Goal: Task Accomplishment & Management: Use online tool/utility

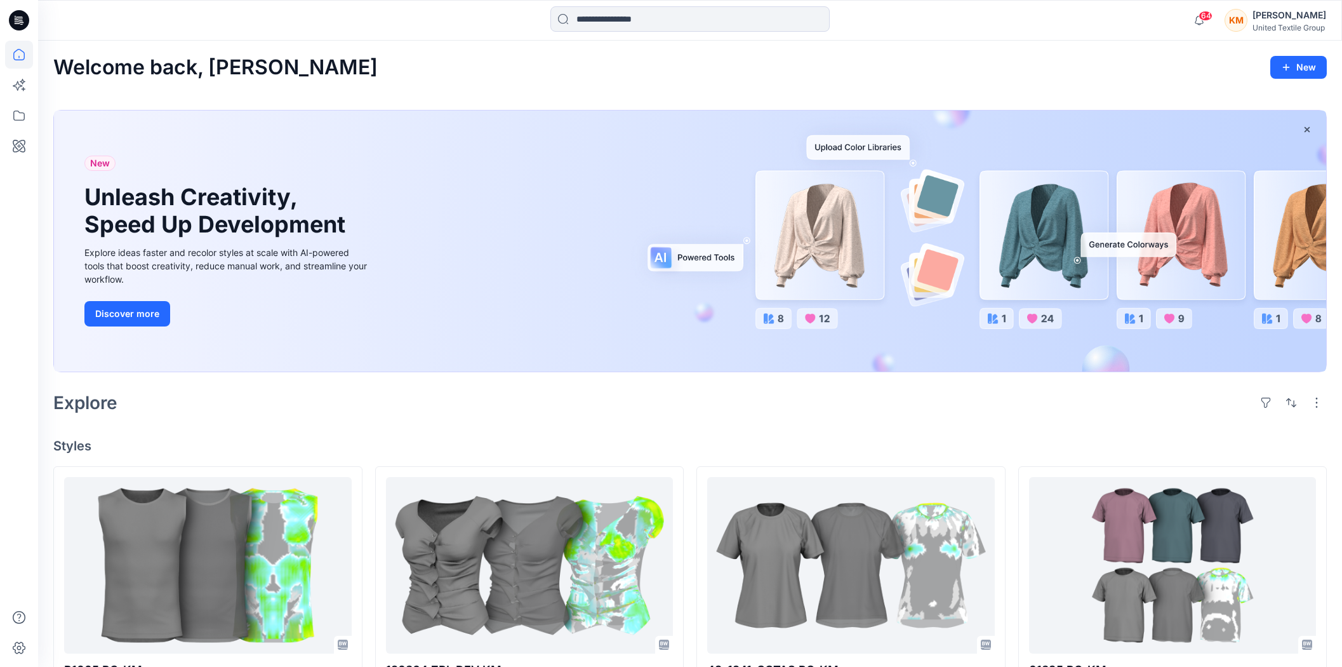
scroll to position [282, 0]
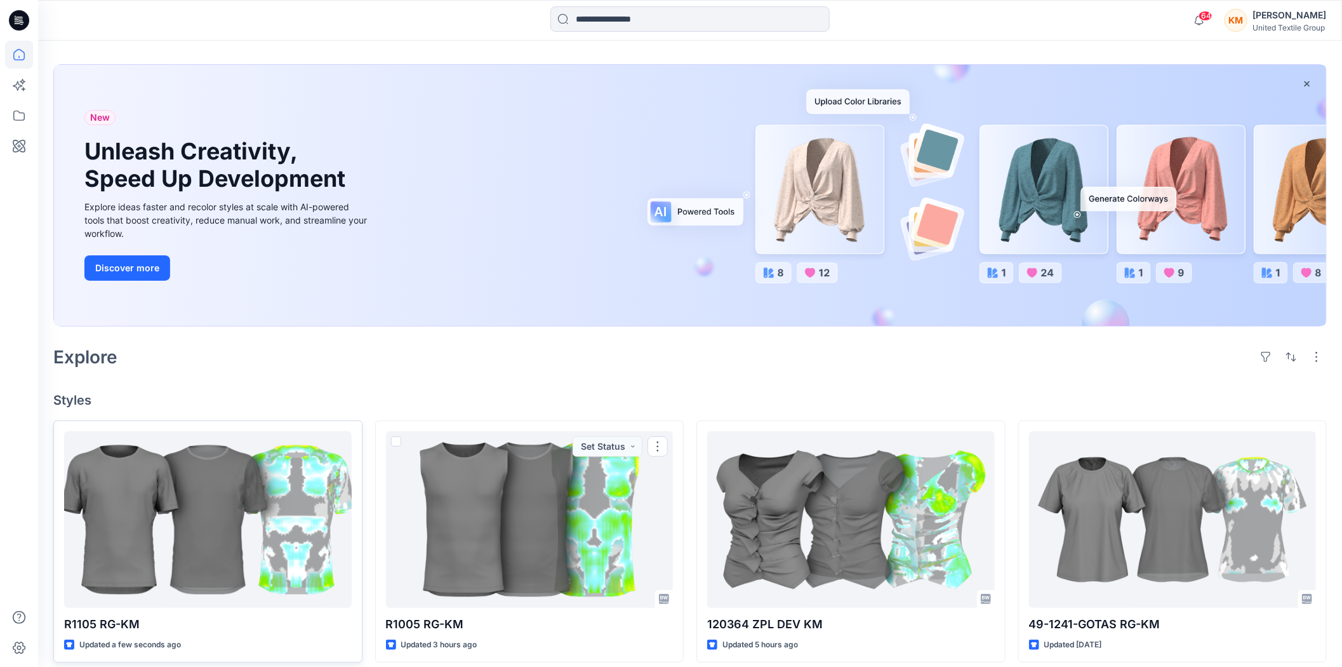
scroll to position [70, 0]
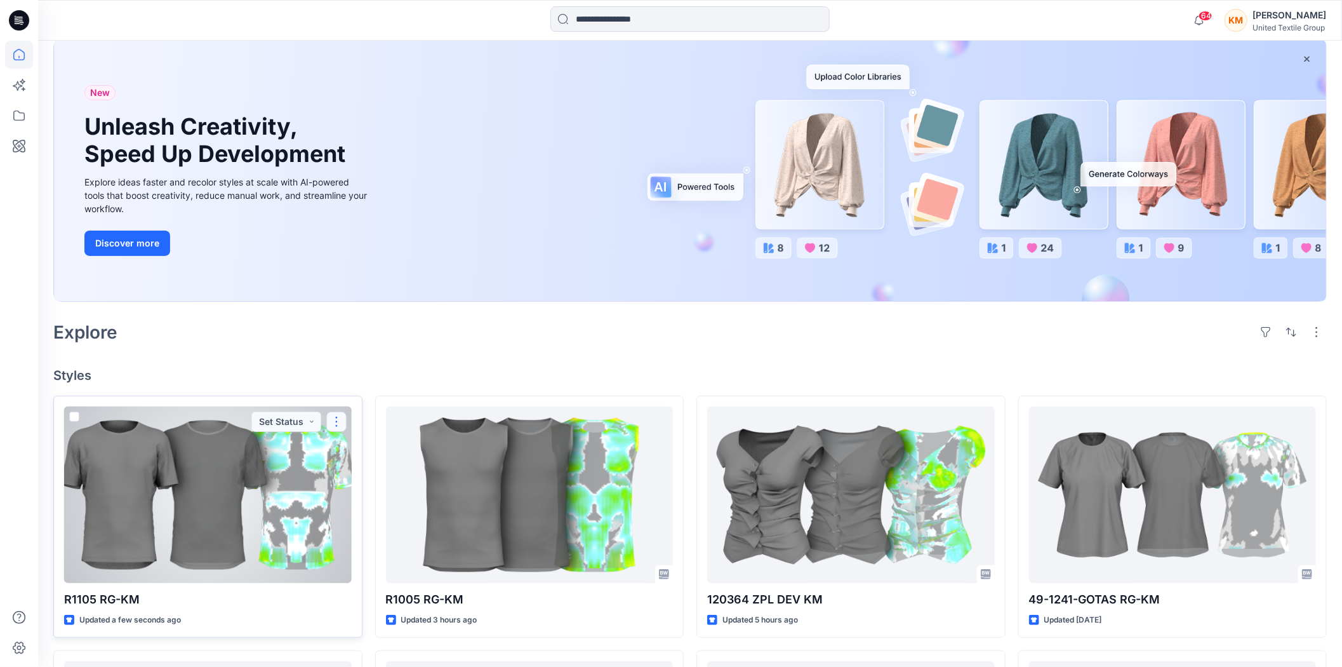
click at [339, 420] on button "button" at bounding box center [336, 421] width 20 height 20
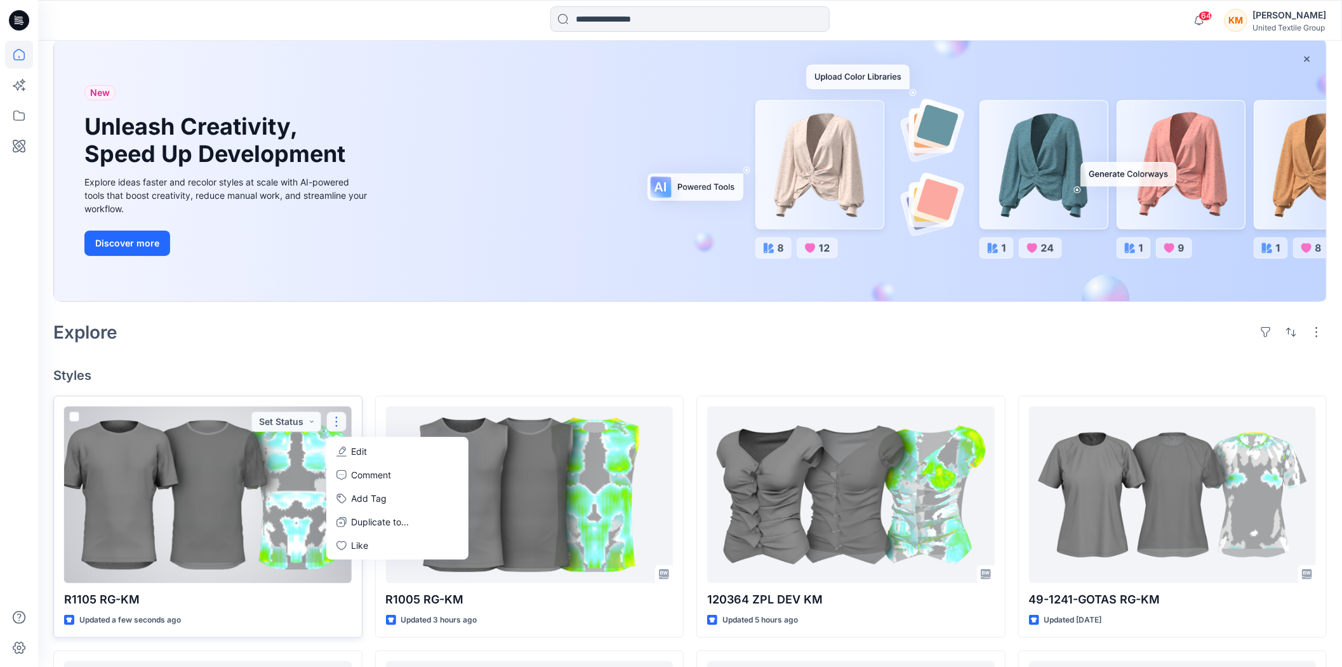
click at [254, 467] on div at bounding box center [208, 494] width 288 height 176
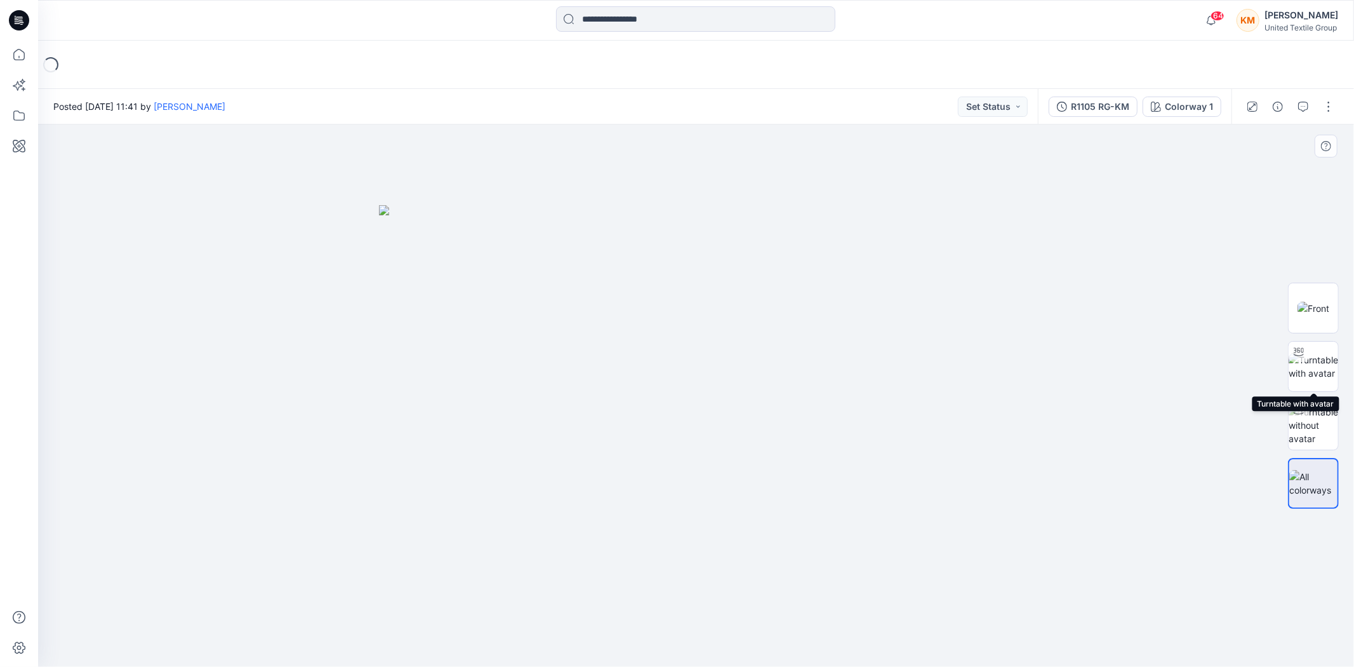
drag, startPoint x: 1317, startPoint y: 364, endPoint x: 1264, endPoint y: 397, distance: 62.4
click at [1317, 364] on img at bounding box center [1314, 366] width 50 height 27
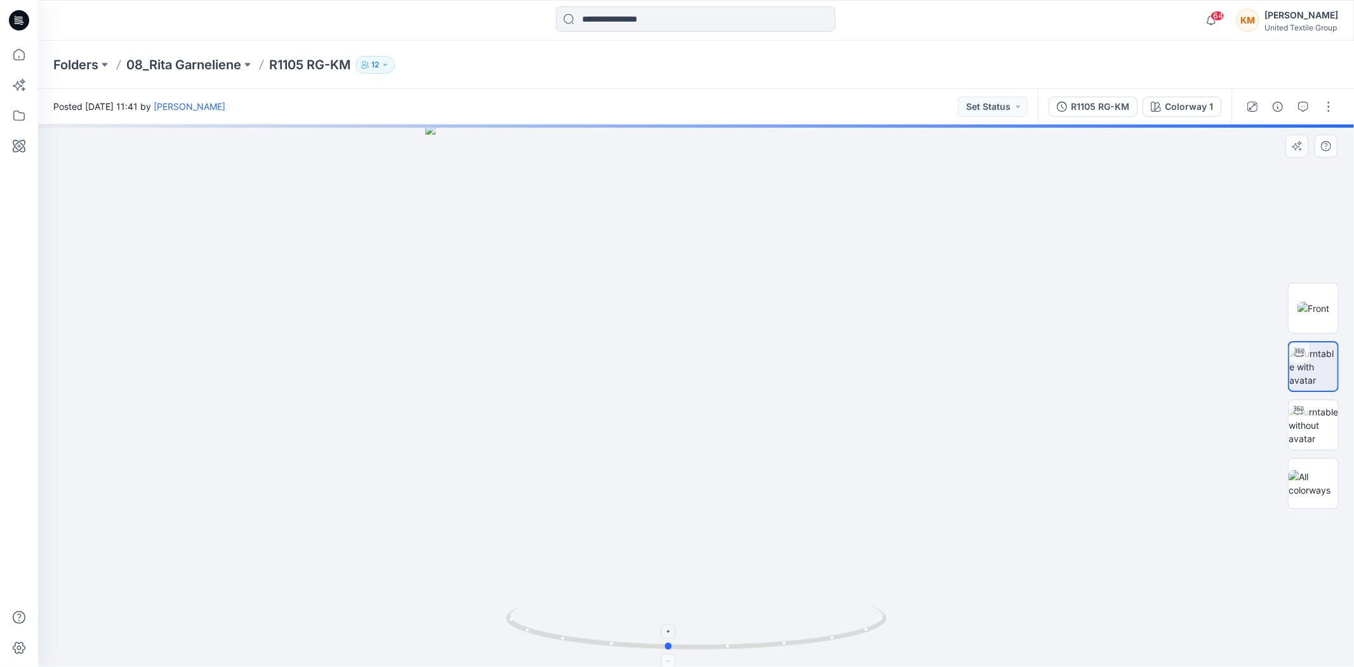
drag, startPoint x: 860, startPoint y: 633, endPoint x: 832, endPoint y: 643, distance: 30.1
click at [832, 643] on icon at bounding box center [698, 629] width 384 height 48
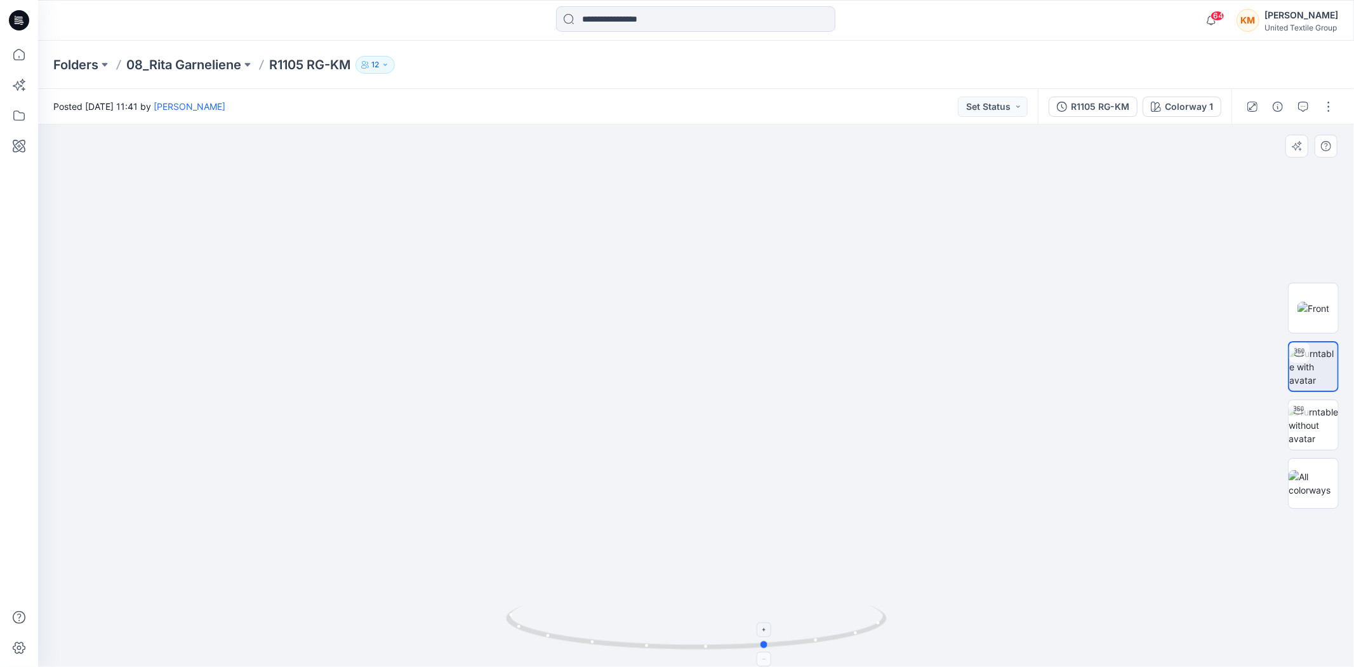
drag, startPoint x: 764, startPoint y: 644, endPoint x: 863, endPoint y: 618, distance: 102.5
click at [863, 618] on icon at bounding box center [698, 629] width 384 height 48
click at [1324, 104] on button "button" at bounding box center [1328, 106] width 20 height 20
click at [1240, 169] on p "Edit" at bounding box center [1236, 170] width 16 height 13
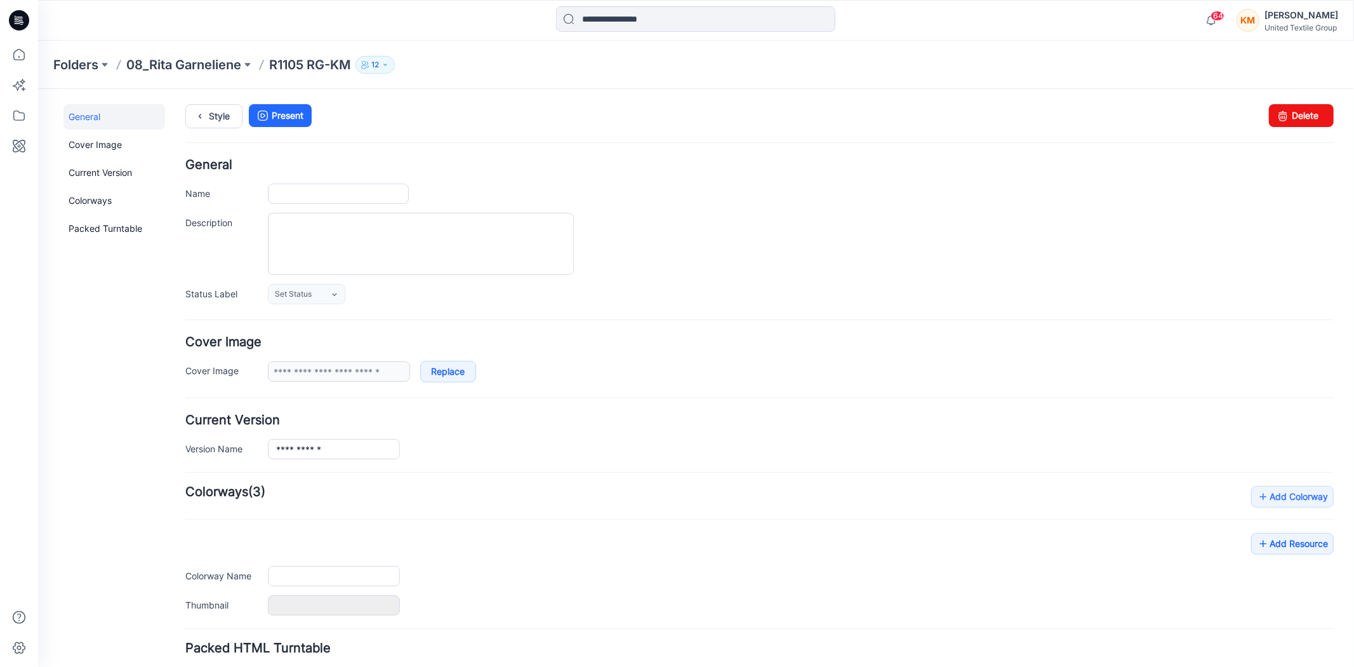
type input "**********"
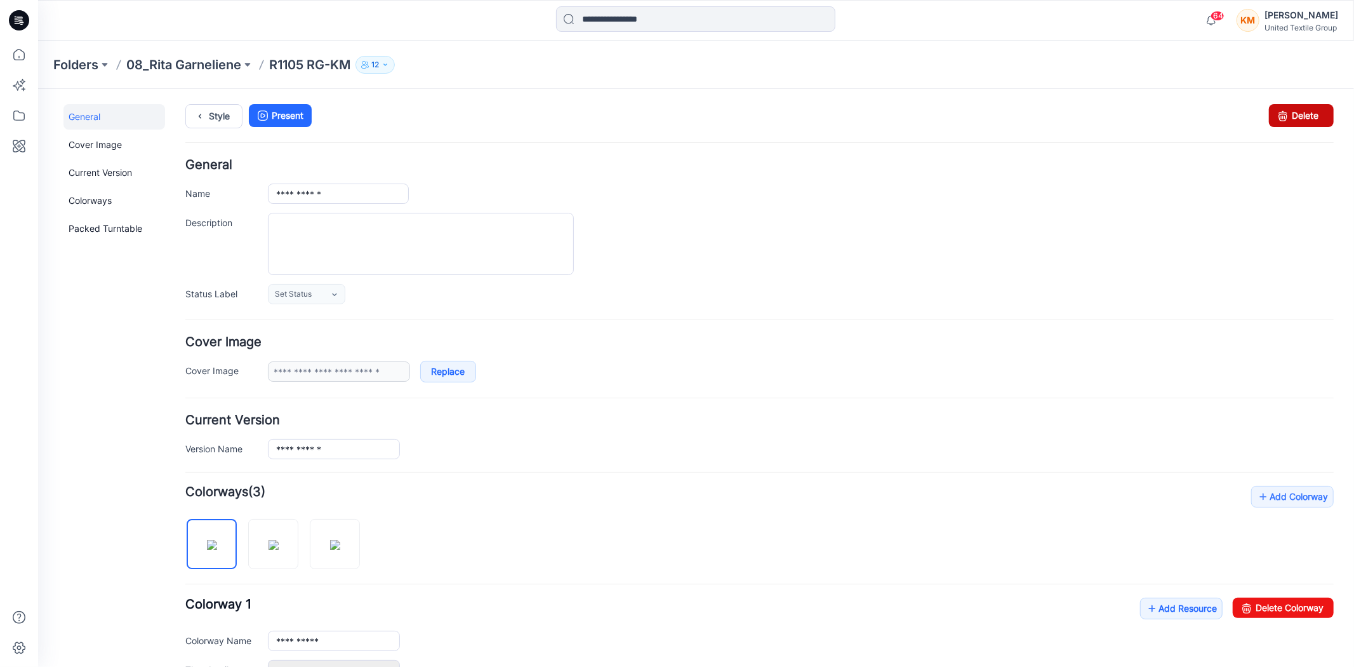
click at [1288, 111] on link "Delete" at bounding box center [1300, 114] width 65 height 23
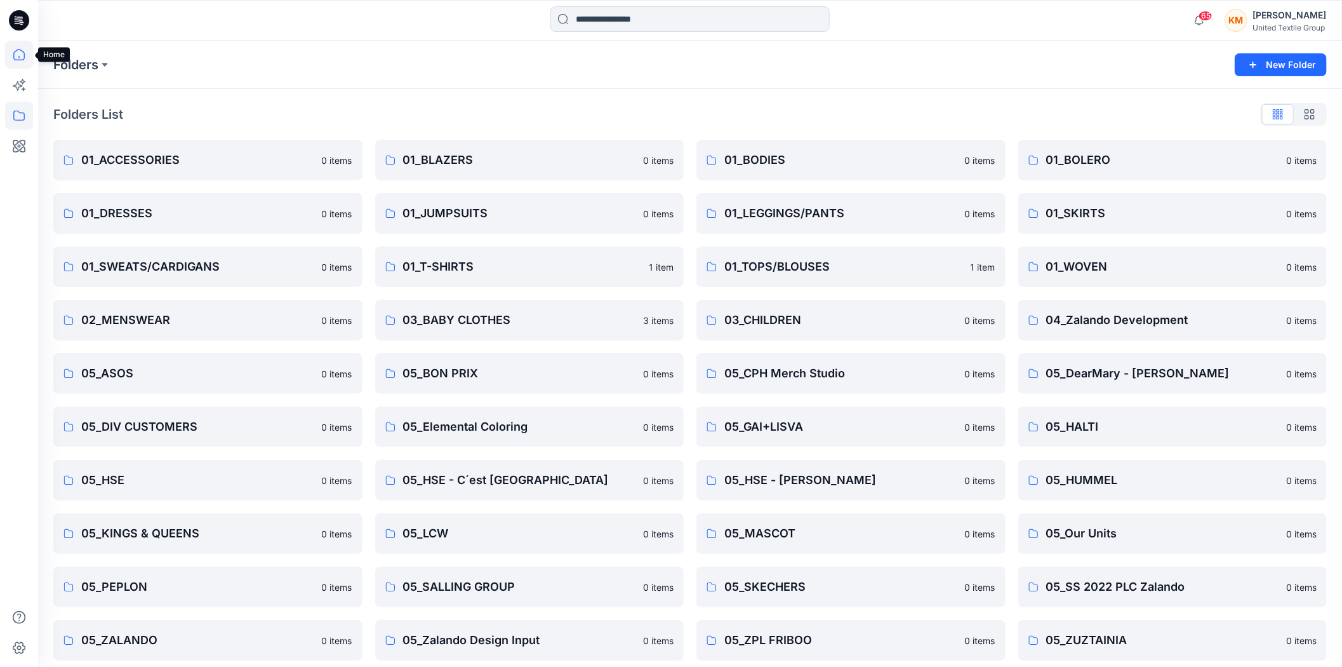
click at [20, 52] on icon at bounding box center [19, 55] width 28 height 28
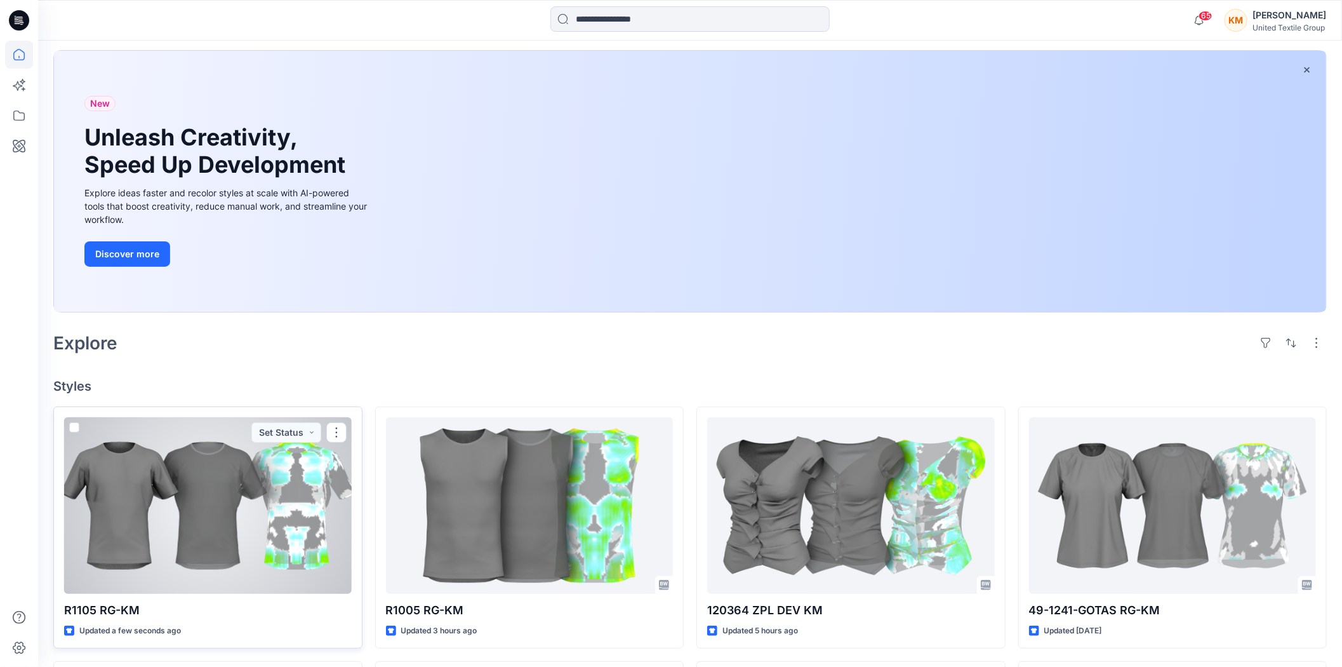
scroll to position [141, 0]
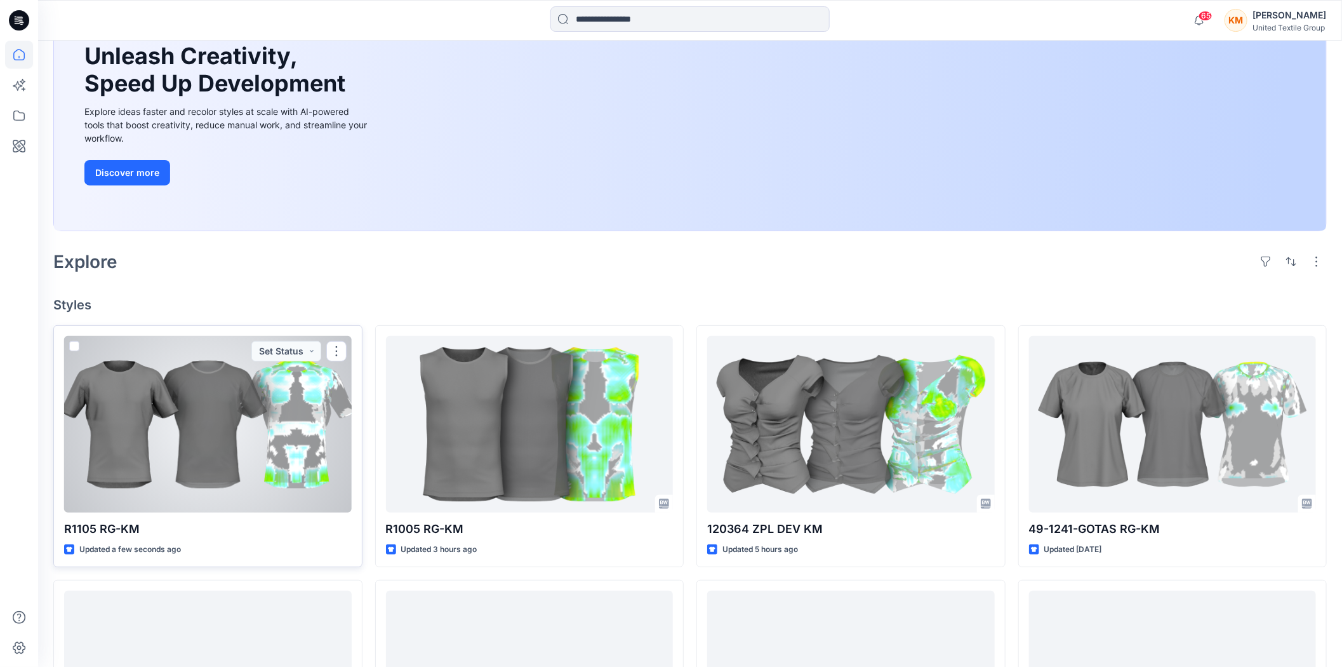
click at [213, 439] on div at bounding box center [208, 424] width 288 height 176
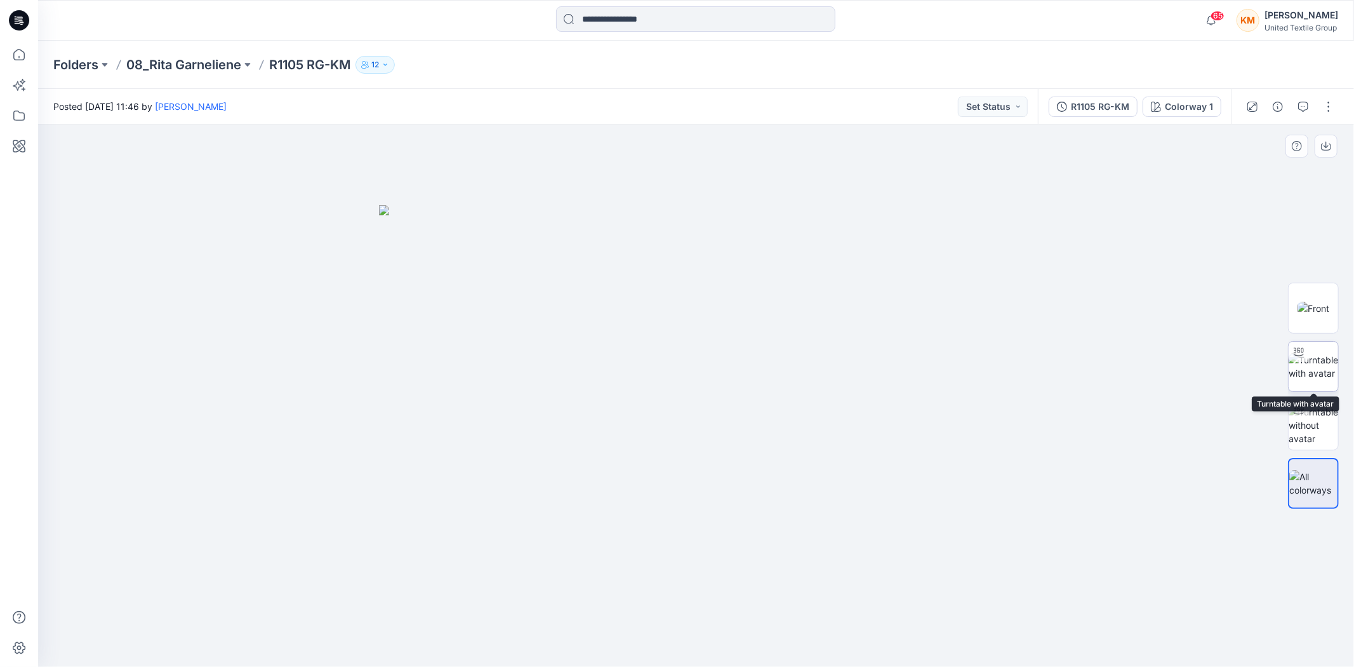
click at [1325, 360] on img at bounding box center [1314, 366] width 50 height 27
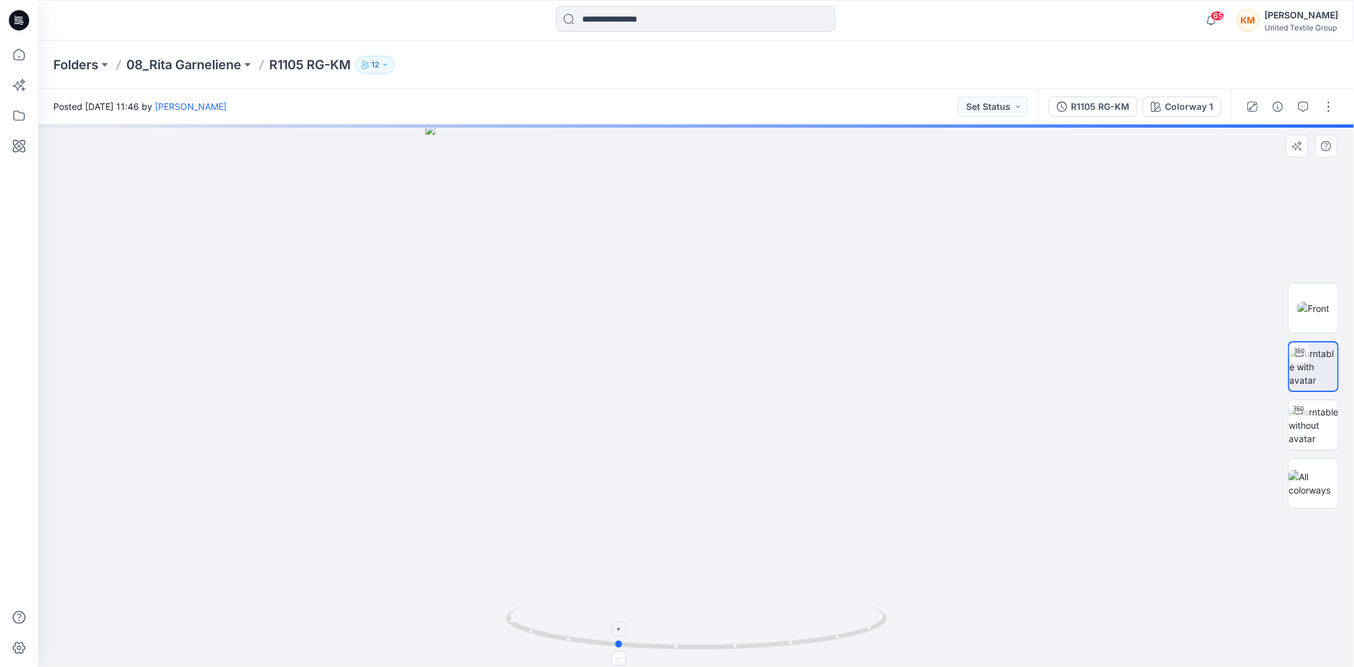
drag, startPoint x: 813, startPoint y: 639, endPoint x: 733, endPoint y: 650, distance: 80.7
click at [733, 650] on icon at bounding box center [698, 629] width 384 height 48
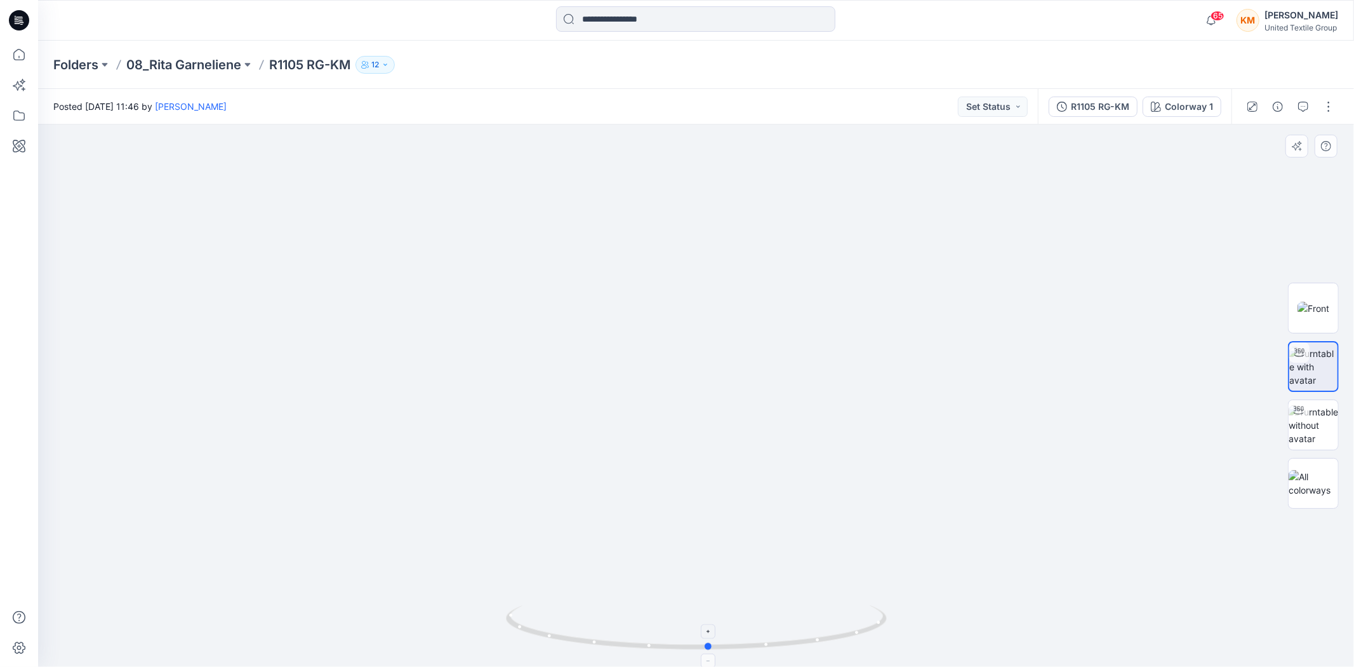
drag, startPoint x: 776, startPoint y: 644, endPoint x: 868, endPoint y: 614, distance: 97.4
click at [868, 614] on icon at bounding box center [698, 629] width 384 height 48
click at [19, 55] on icon at bounding box center [19, 55] width 28 height 28
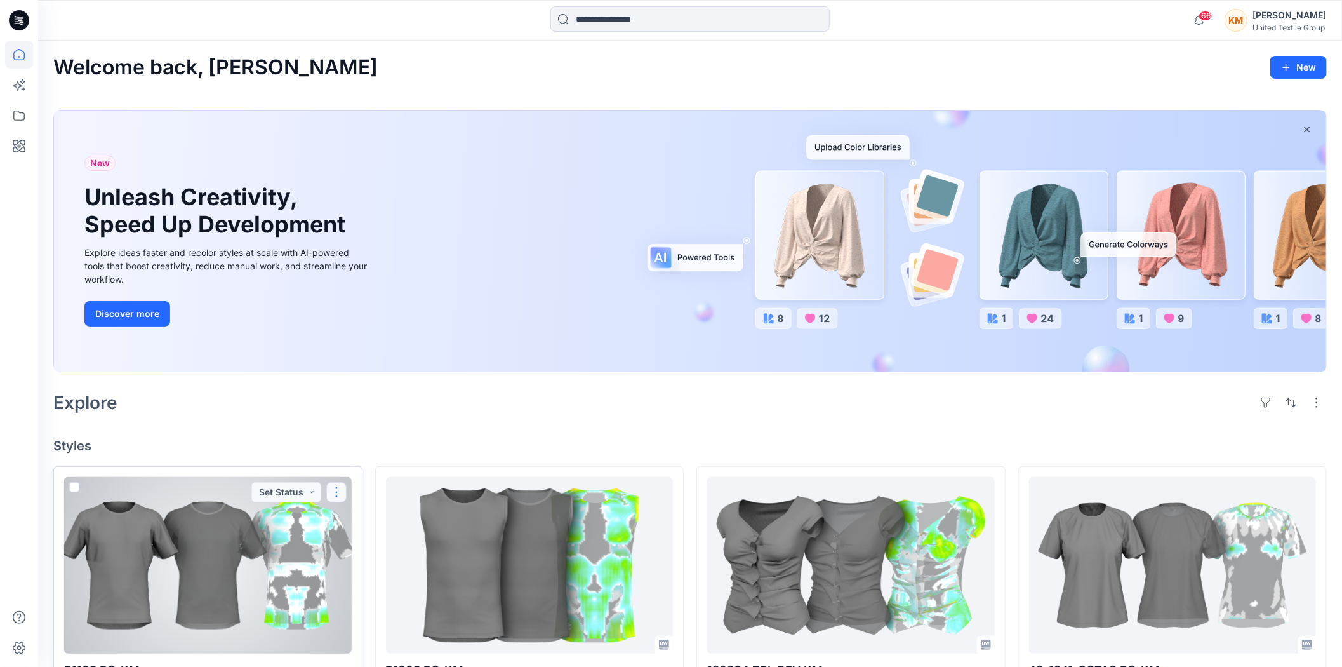
click at [336, 484] on button "button" at bounding box center [336, 492] width 20 height 20
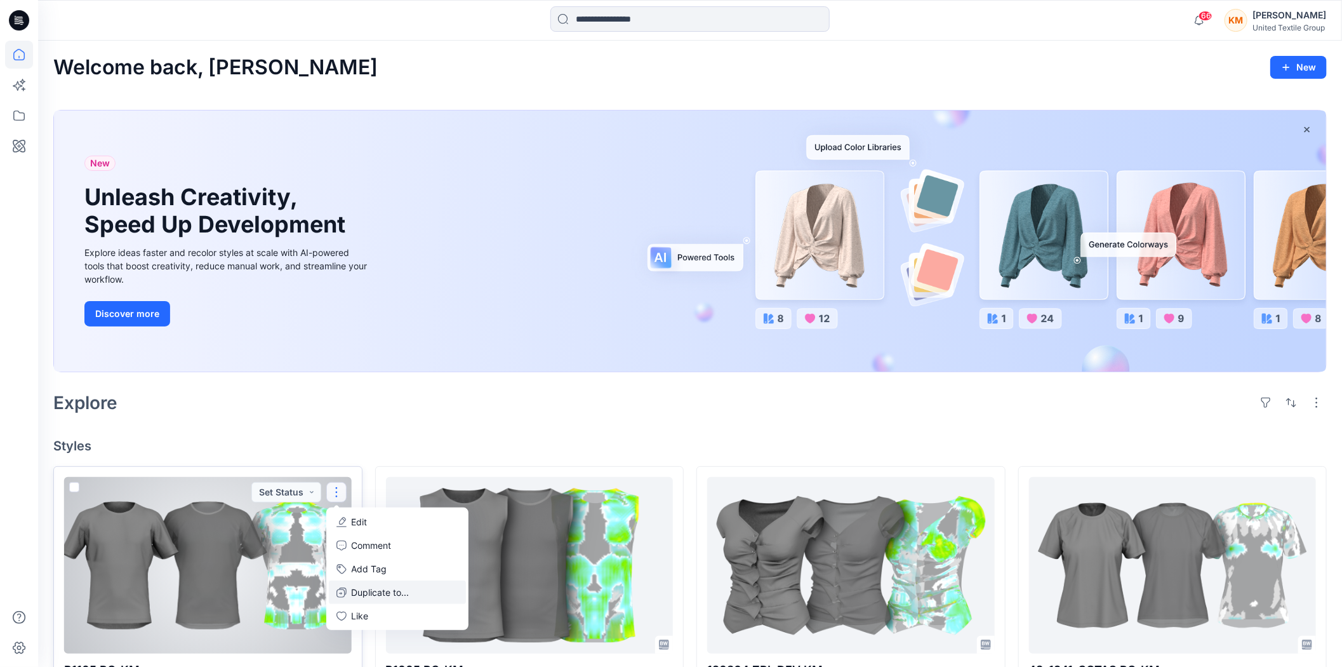
click at [362, 594] on p "Duplicate to..." at bounding box center [381, 591] width 58 height 13
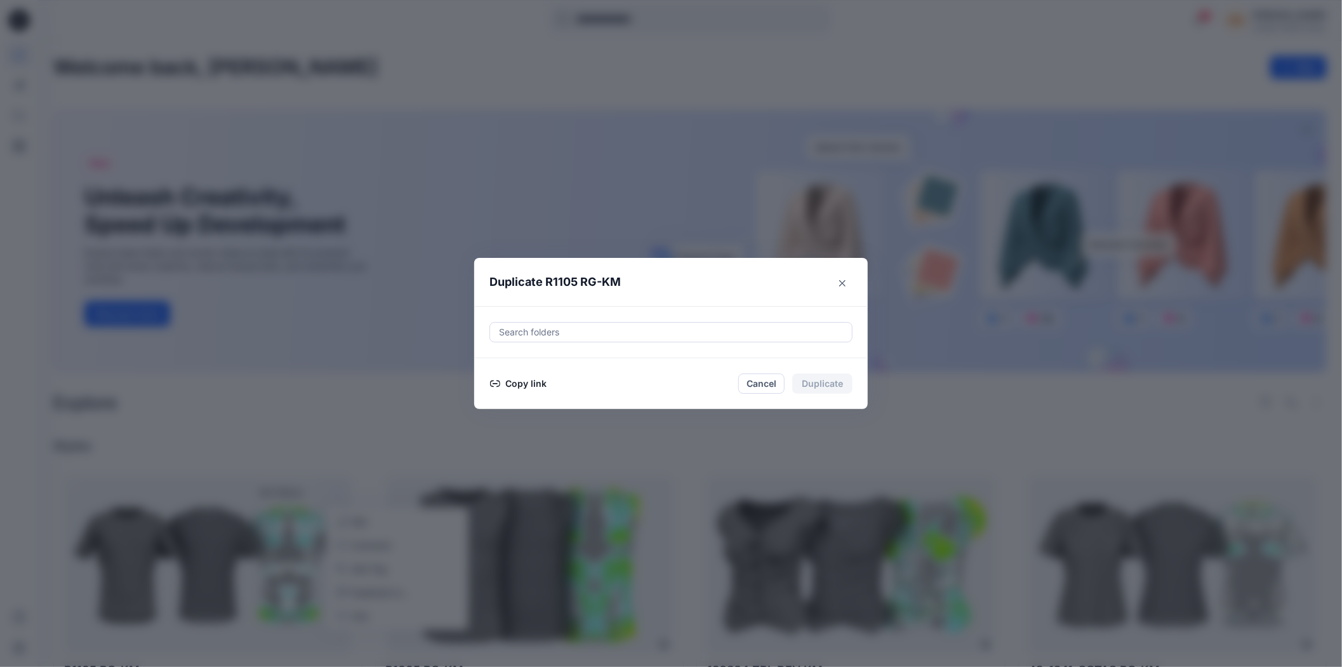
click at [524, 379] on button "Copy link" at bounding box center [518, 383] width 58 height 15
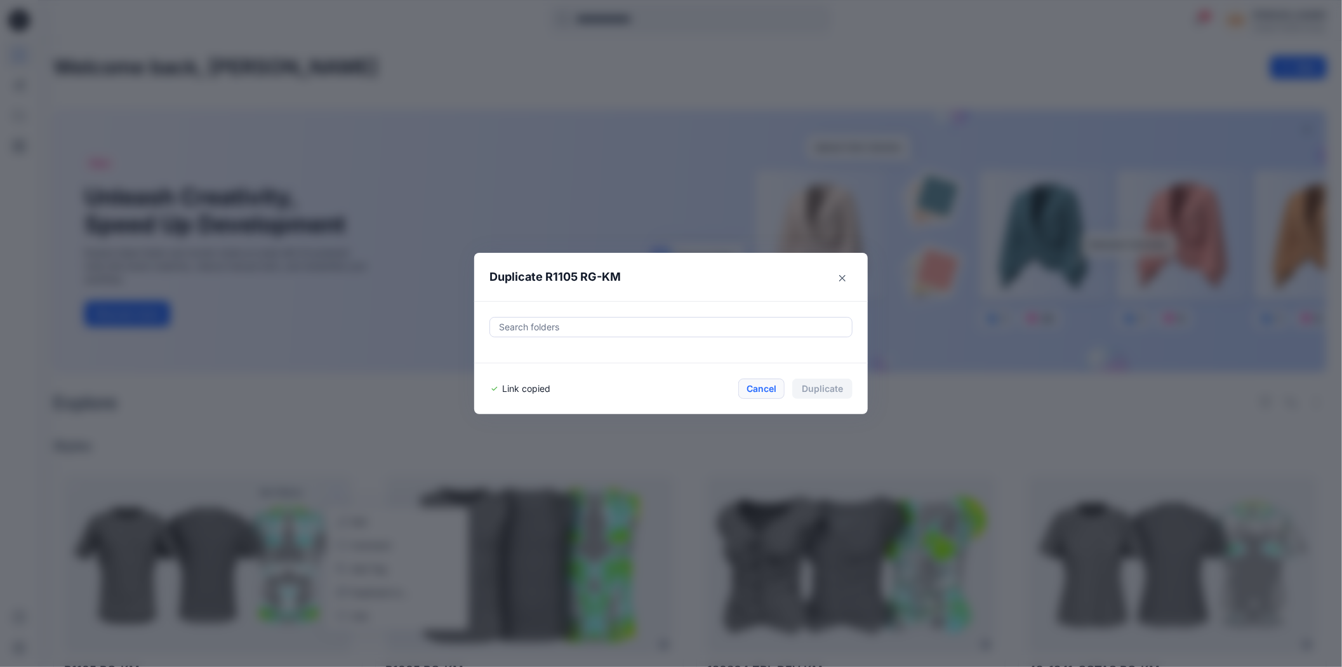
drag, startPoint x: 764, startPoint y: 382, endPoint x: 763, endPoint y: 388, distance: 6.4
click at [764, 381] on button "Cancel" at bounding box center [761, 388] width 46 height 20
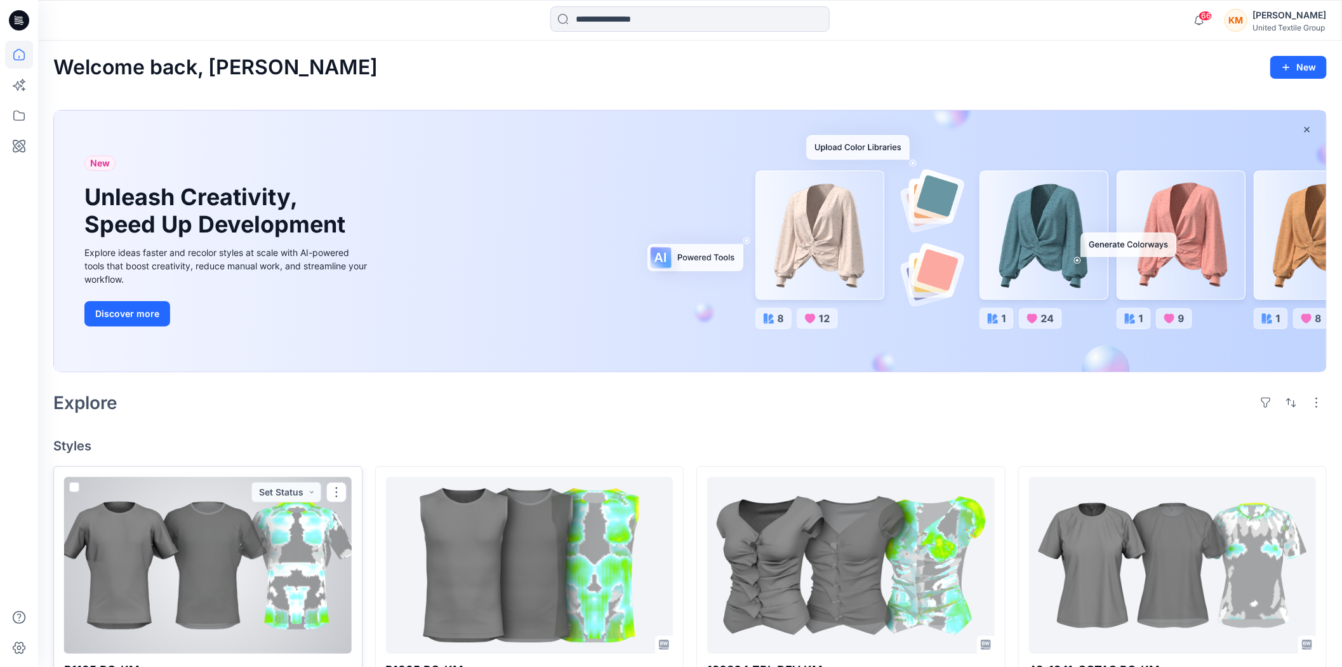
click at [279, 563] on div at bounding box center [208, 565] width 288 height 176
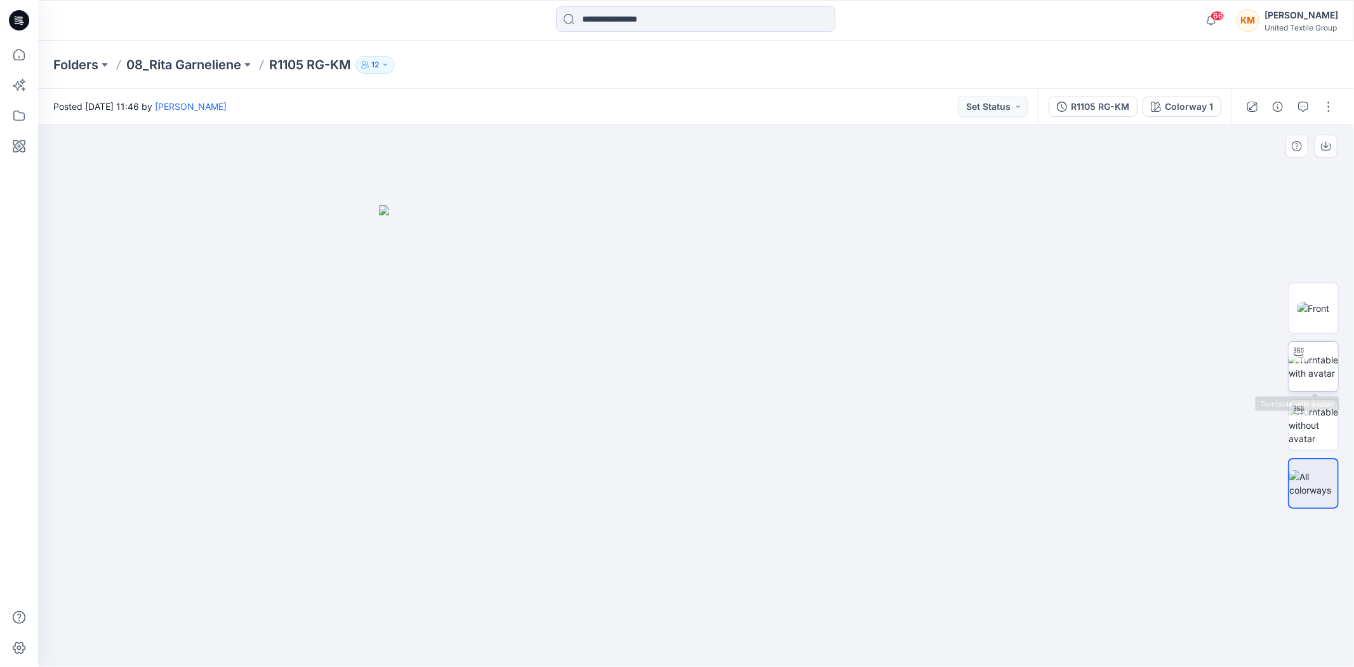
click at [1316, 366] on img at bounding box center [1314, 366] width 50 height 27
drag, startPoint x: 834, startPoint y: 637, endPoint x: 752, endPoint y: 567, distance: 108.1
click at [752, 629] on icon at bounding box center [698, 629] width 384 height 48
drag, startPoint x: 775, startPoint y: 646, endPoint x: 793, endPoint y: 499, distance: 148.4
click at [891, 627] on div at bounding box center [696, 395] width 1316 height 542
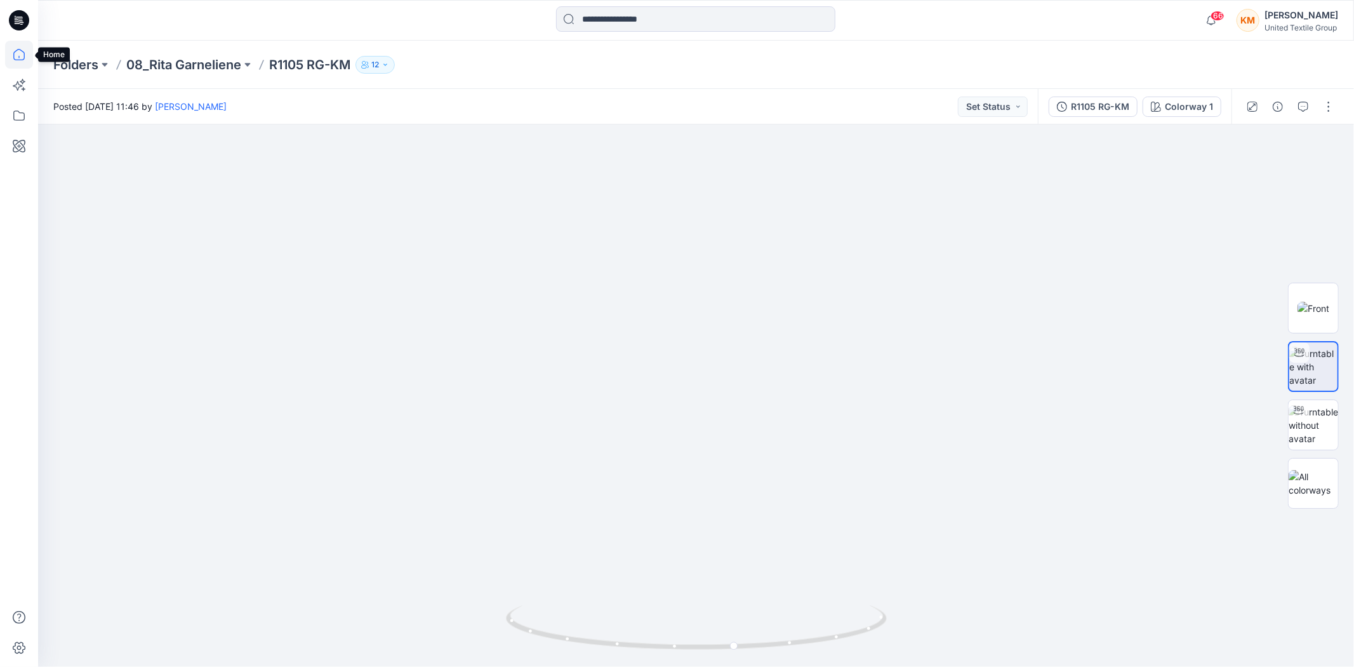
click at [16, 50] on icon at bounding box center [19, 55] width 28 height 28
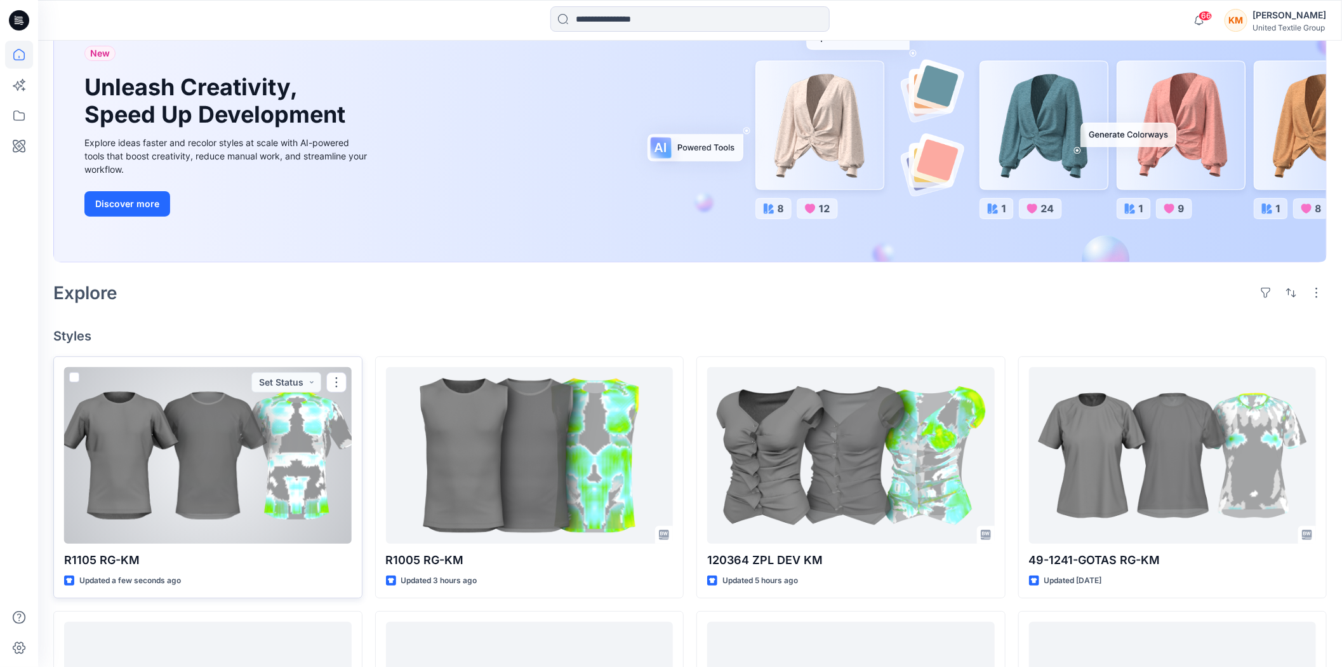
scroll to position [141, 0]
